Goal: Task Accomplishment & Management: Complete application form

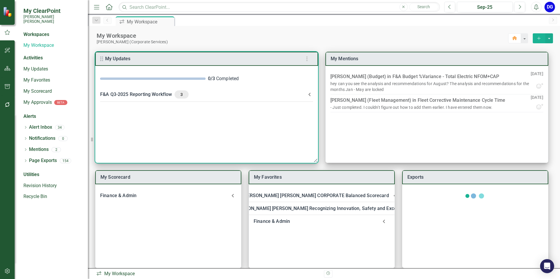
click at [146, 92] on div "F&A Q3-2025 Reporting Workflow 3" at bounding box center [203, 95] width 206 height 8
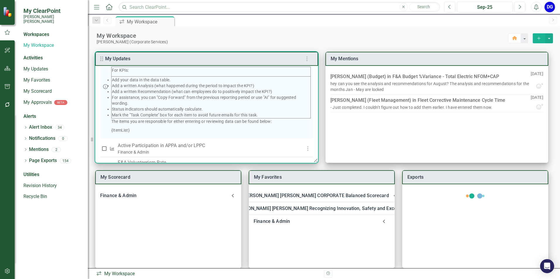
scroll to position [88, 0]
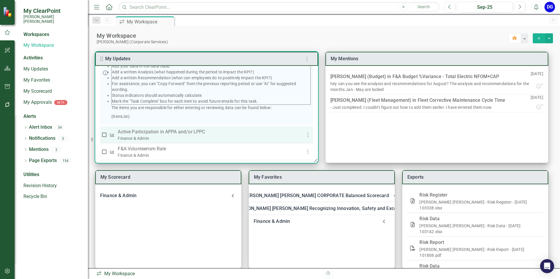
click at [171, 136] on p "Active Participation in APPA and/or LPPC" at bounding box center [205, 132] width 175 height 7
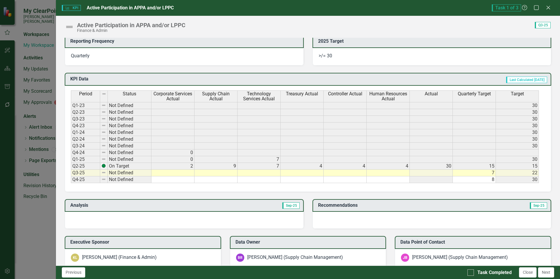
scroll to position [205, 0]
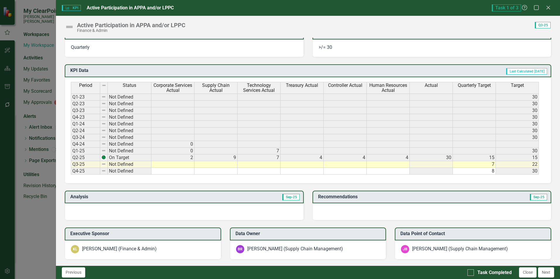
click at [187, 165] on td at bounding box center [172, 164] width 43 height 7
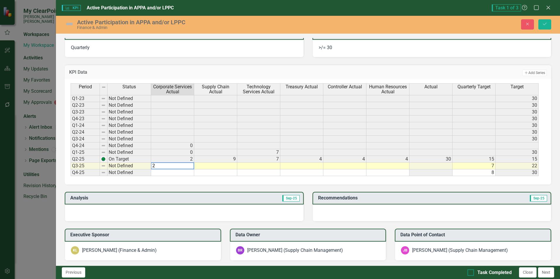
type textarea "2"
click at [226, 211] on div at bounding box center [471, 273] width 6 height 6
click at [226, 211] on input "Task Completed" at bounding box center [470, 272] width 4 height 4
checkbox input "true"
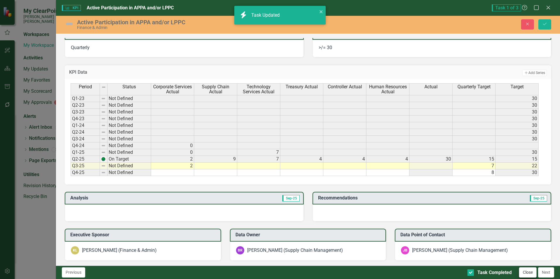
checkbox input "true"
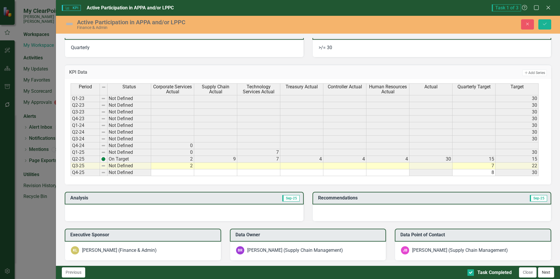
click at [226, 211] on button "Next" at bounding box center [546, 273] width 16 height 10
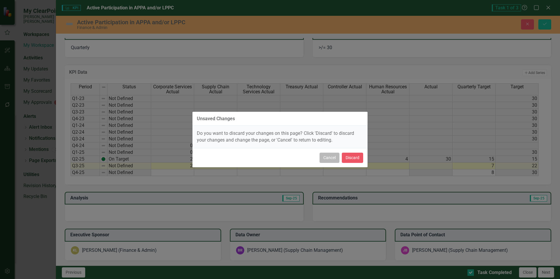
click at [226, 159] on button "Cancel" at bounding box center [330, 158] width 20 height 10
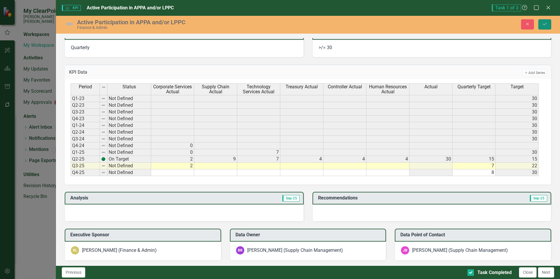
click at [226, 24] on icon "submit" at bounding box center [545, 24] width 4 height 2
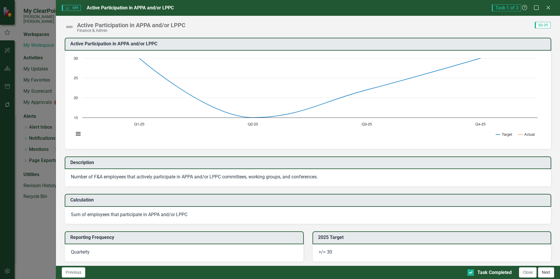
click at [226, 211] on button "Next" at bounding box center [546, 273] width 16 height 10
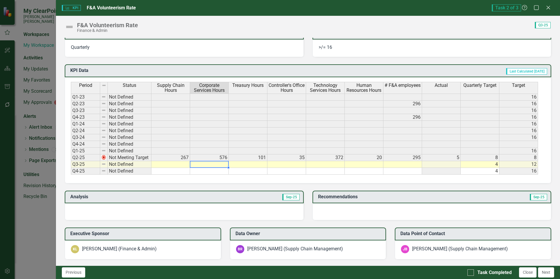
click at [218, 167] on td at bounding box center [209, 164] width 39 height 7
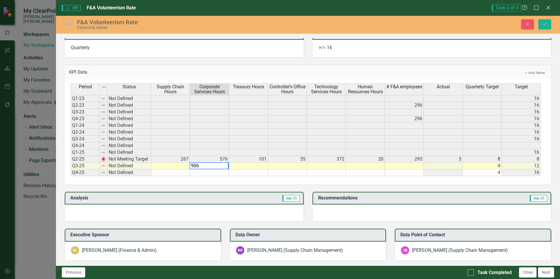
type textarea "906"
click at [226, 168] on td at bounding box center [248, 166] width 39 height 7
click at [226, 21] on button "Save" at bounding box center [544, 24] width 13 height 10
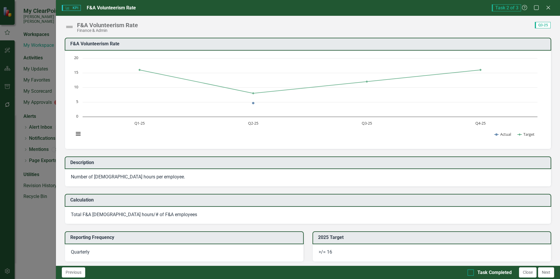
click at [226, 211] on div "Task Completed" at bounding box center [490, 273] width 44 height 7
click at [226, 211] on input "Task Completed" at bounding box center [470, 272] width 4 height 4
checkbox input "true"
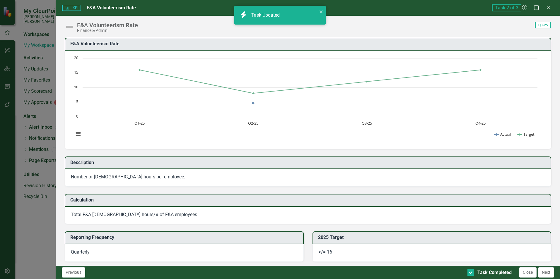
checkbox input "true"
click at [226, 211] on button "Next" at bounding box center [546, 273] width 16 height 10
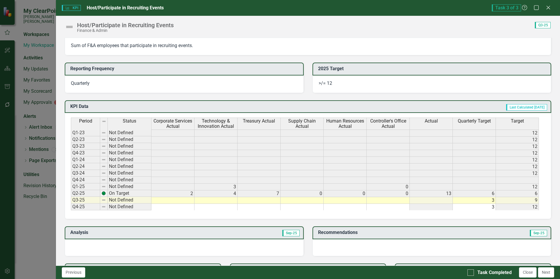
scroll to position [234, 0]
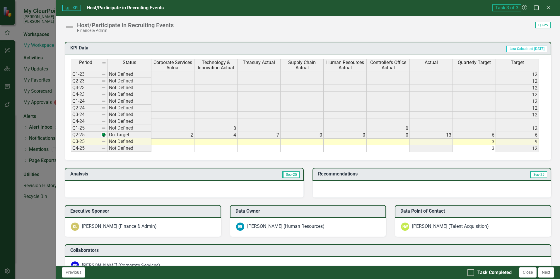
click at [185, 142] on td at bounding box center [172, 142] width 43 height 7
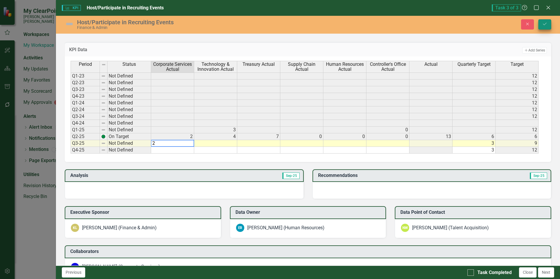
type textarea "2"
click at [226, 25] on icon "Save" at bounding box center [544, 24] width 5 height 4
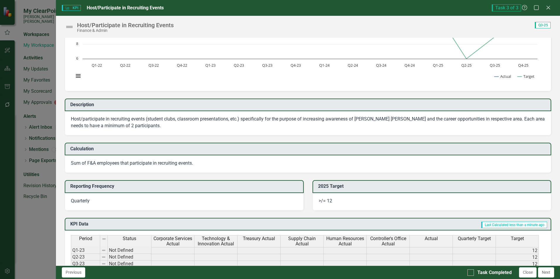
scroll to position [59, 0]
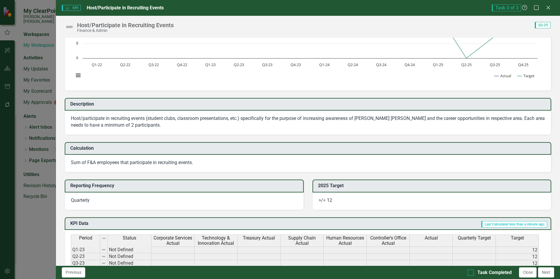
click at [226, 211] on div at bounding box center [471, 273] width 6 height 6
click at [226, 211] on input "Task Completed" at bounding box center [470, 272] width 4 height 4
checkbox input "true"
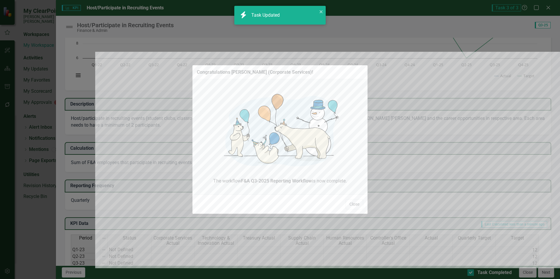
checkbox input "true"
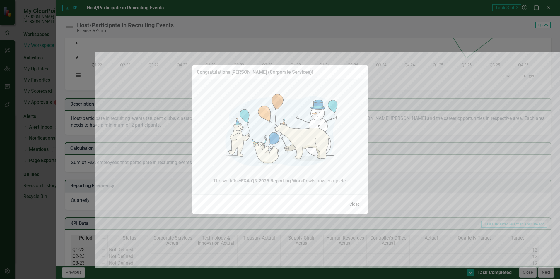
click at [226, 205] on button "Close" at bounding box center [355, 204] width 18 height 10
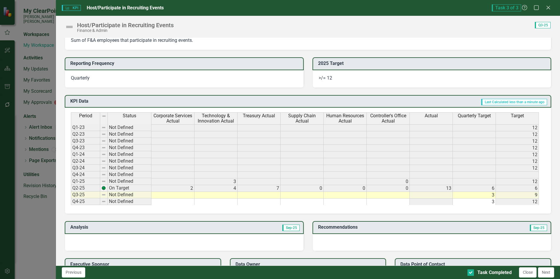
scroll to position [176, 0]
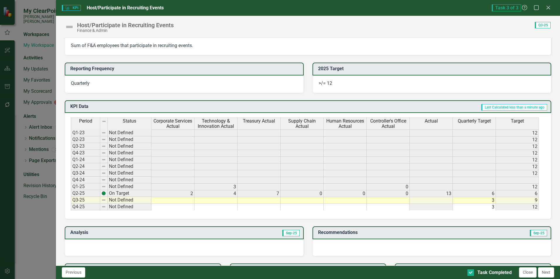
click at [189, 200] on td at bounding box center [172, 200] width 43 height 7
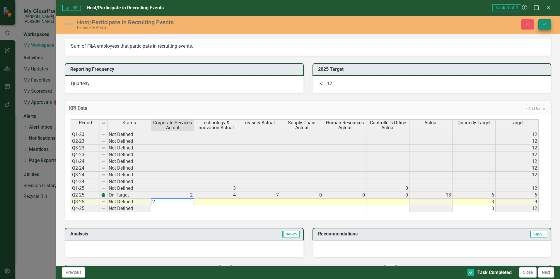
type textarea "2"
click at [226, 27] on button "Save" at bounding box center [544, 24] width 13 height 10
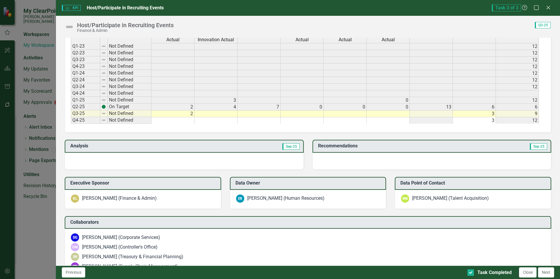
scroll to position [293, 0]
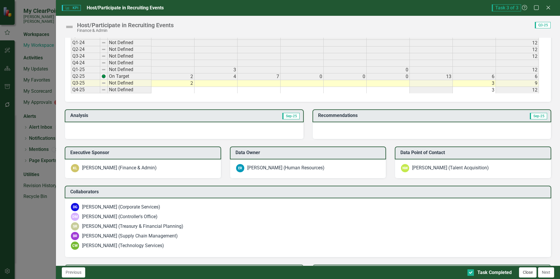
click at [226, 211] on button "Close" at bounding box center [528, 273] width 18 height 10
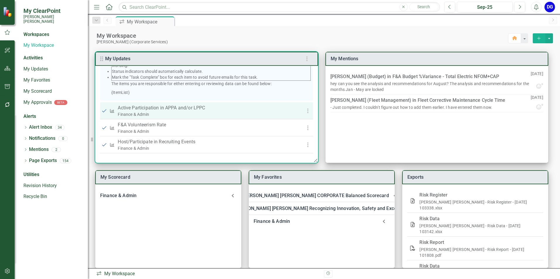
scroll to position [118, 0]
click at [177, 108] on p "Active Participation in APPA and/or LPPC" at bounding box center [205, 108] width 175 height 7
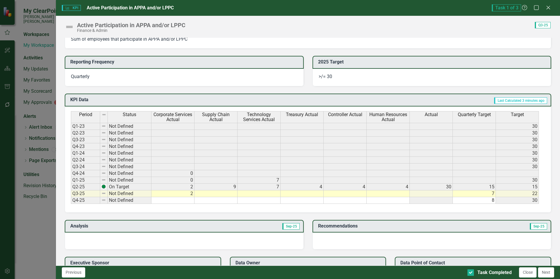
scroll to position [205, 0]
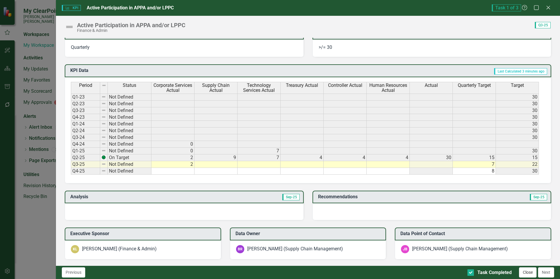
click at [226, 211] on button "Close" at bounding box center [528, 273] width 18 height 10
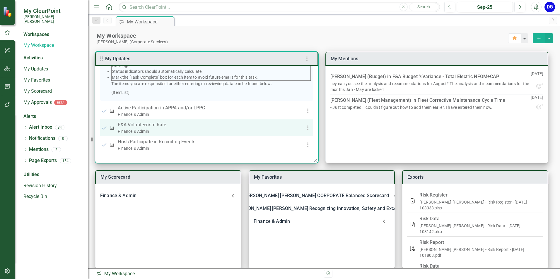
click at [155, 129] on div "Finance & Admin" at bounding box center [205, 132] width 175 height 6
click at [156, 128] on p "F&A Volunteerism Rate" at bounding box center [205, 125] width 175 height 7
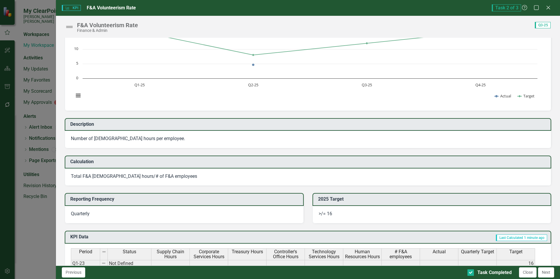
scroll to position [176, 0]
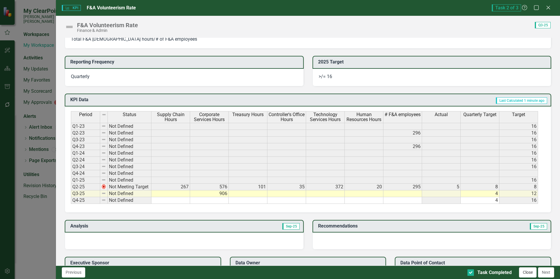
click at [226, 211] on button "Close" at bounding box center [528, 273] width 18 height 10
